Goal: Find specific page/section: Find specific page/section

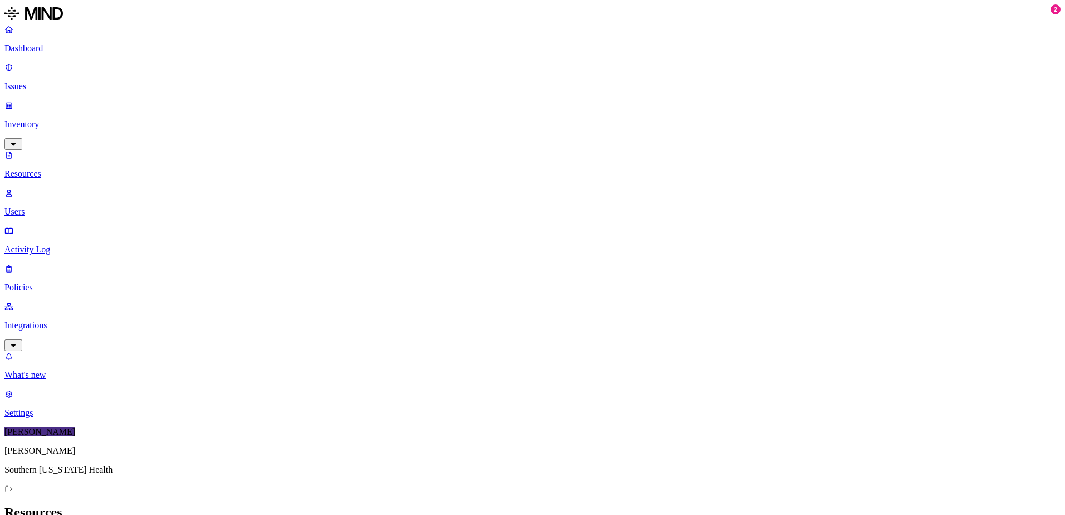
click at [37, 81] on p "Issues" at bounding box center [532, 86] width 1057 height 10
